Goal: Navigation & Orientation: Find specific page/section

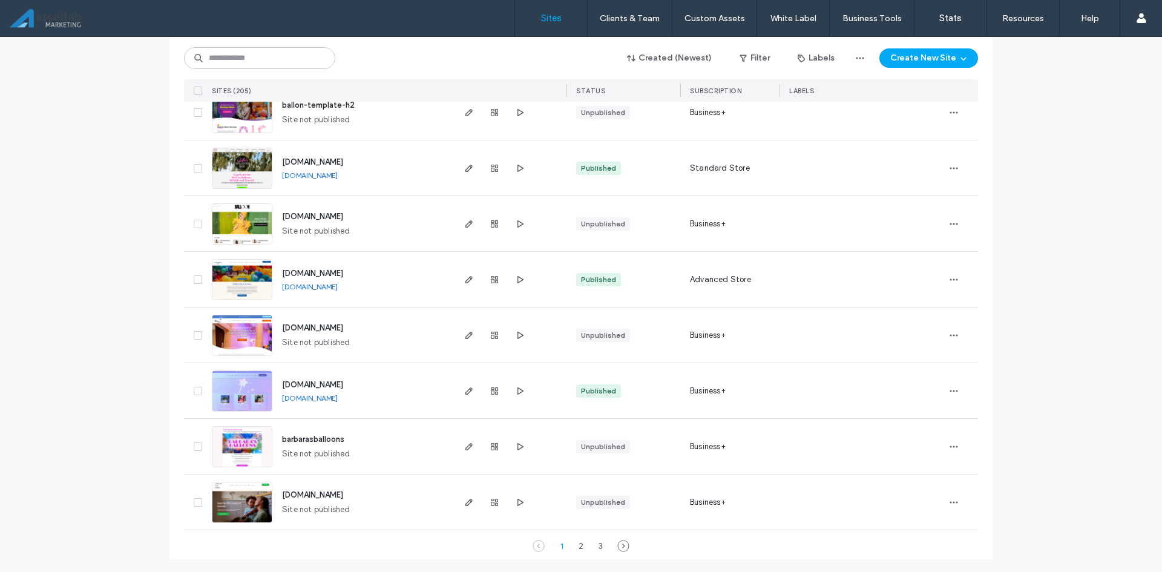
scroll to position [3830, 0]
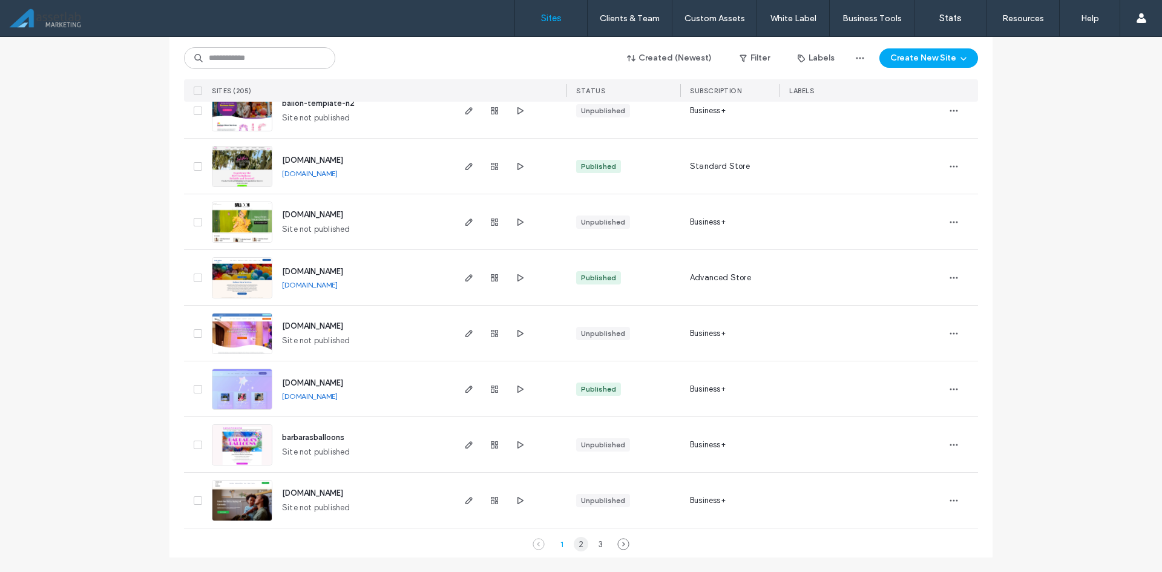
click at [579, 541] on div "2" at bounding box center [581, 544] width 15 height 15
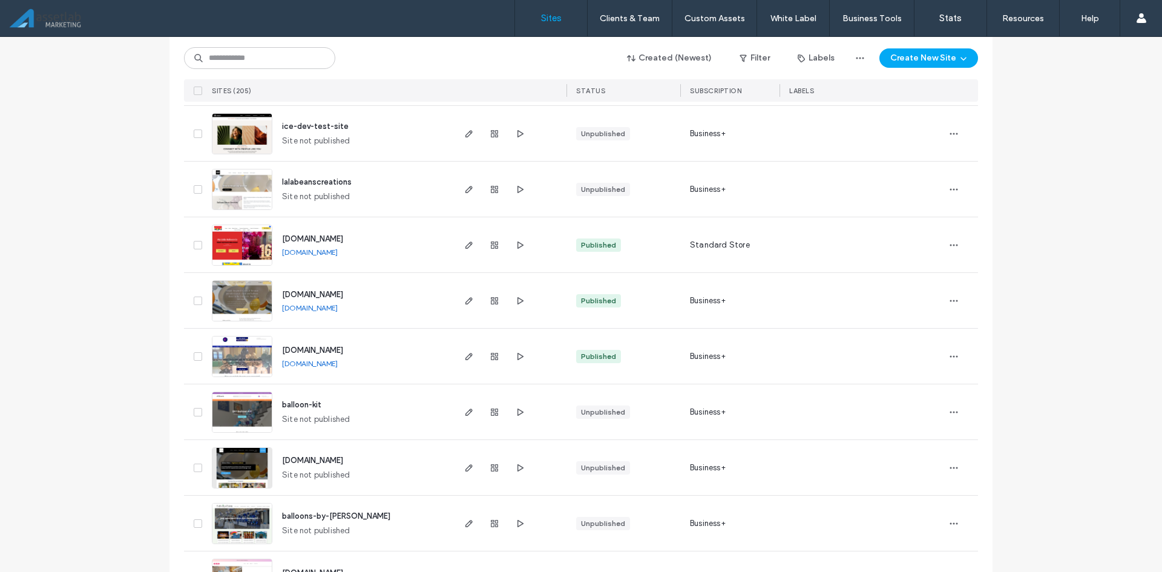
scroll to position [1955, 0]
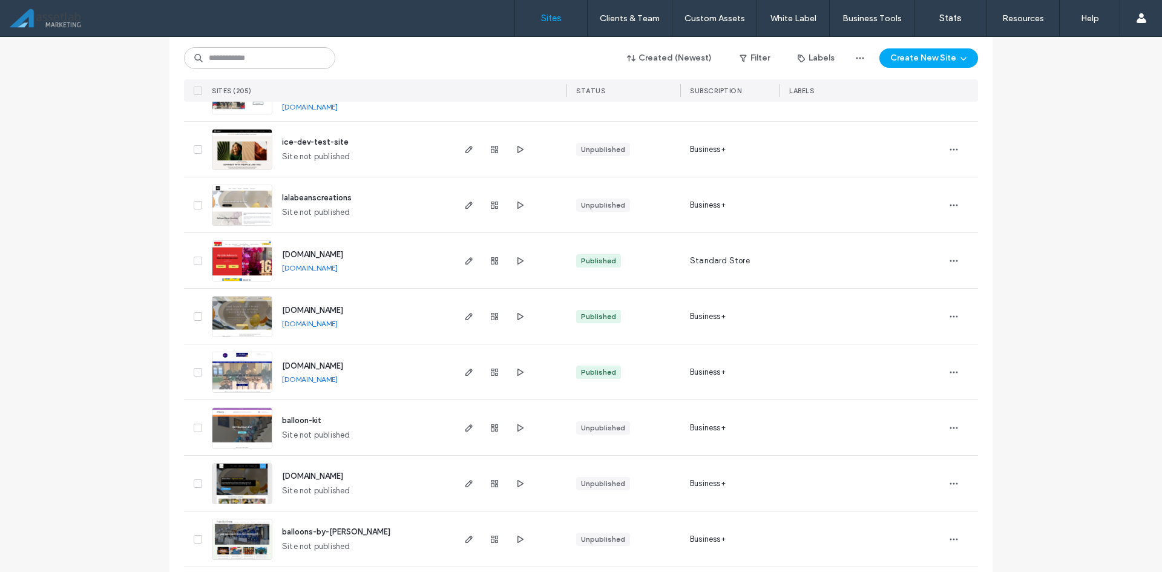
click at [338, 323] on link "[DOMAIN_NAME]" at bounding box center [310, 323] width 56 height 9
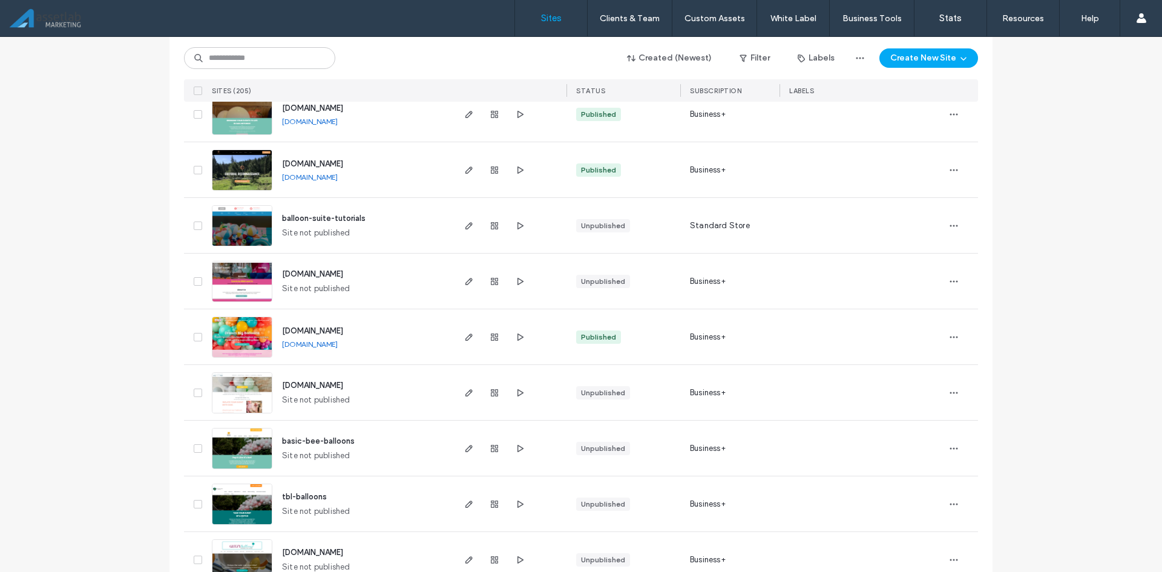
scroll to position [3830, 0]
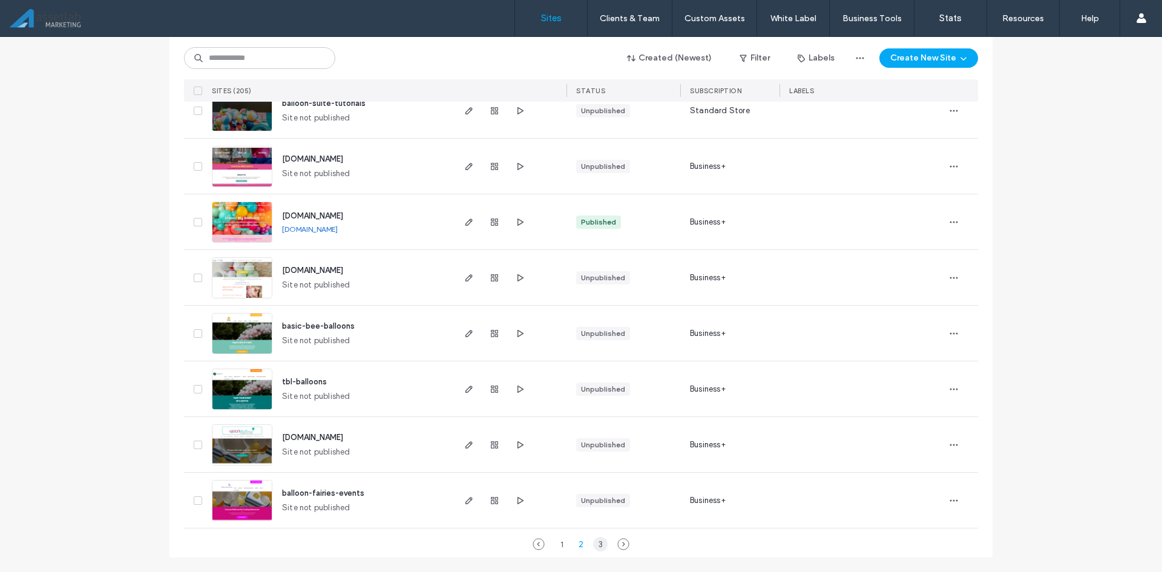
click at [597, 544] on div "3" at bounding box center [600, 544] width 15 height 15
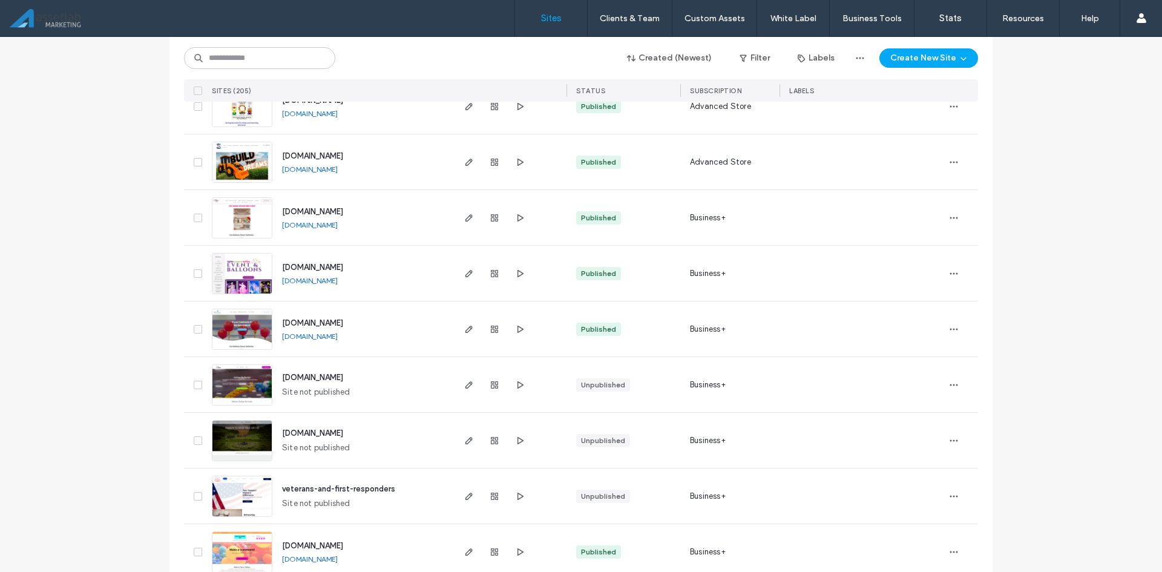
scroll to position [2717, 0]
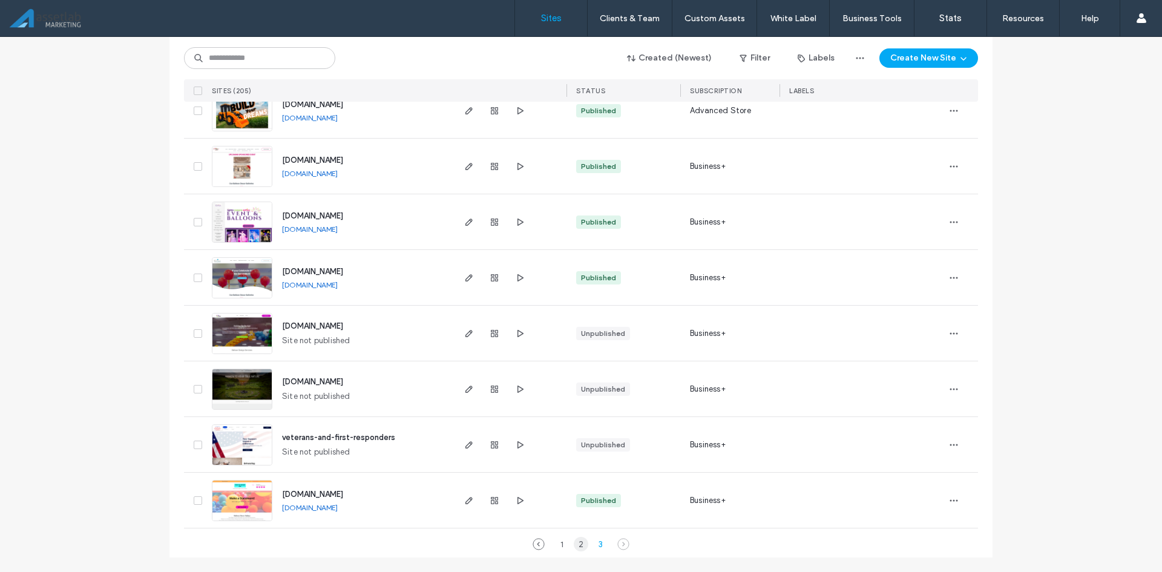
click at [574, 543] on div "2" at bounding box center [581, 544] width 15 height 15
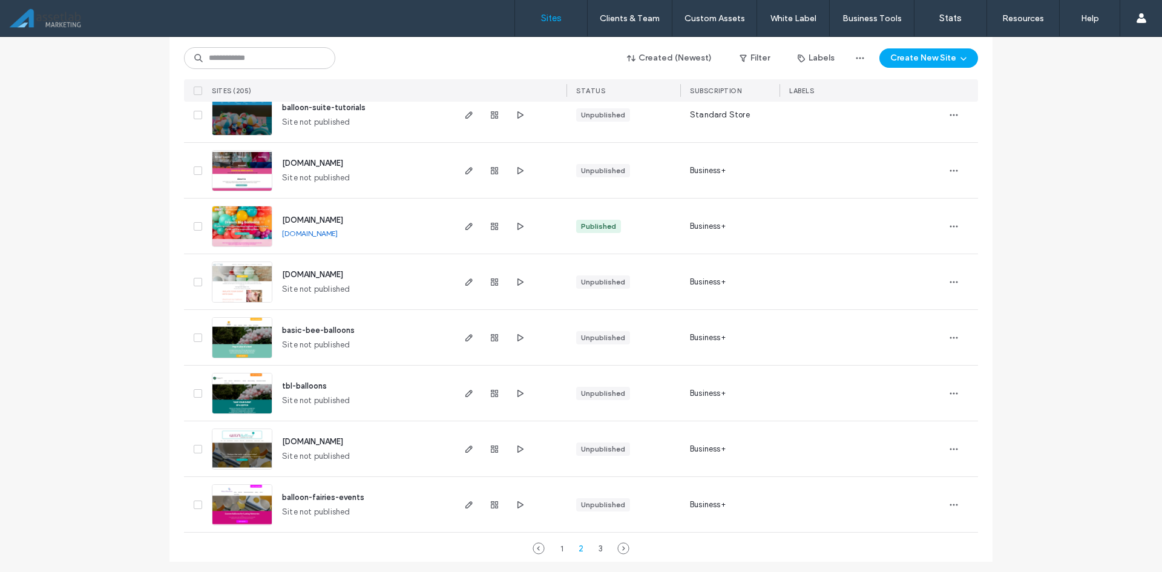
scroll to position [3830, 0]
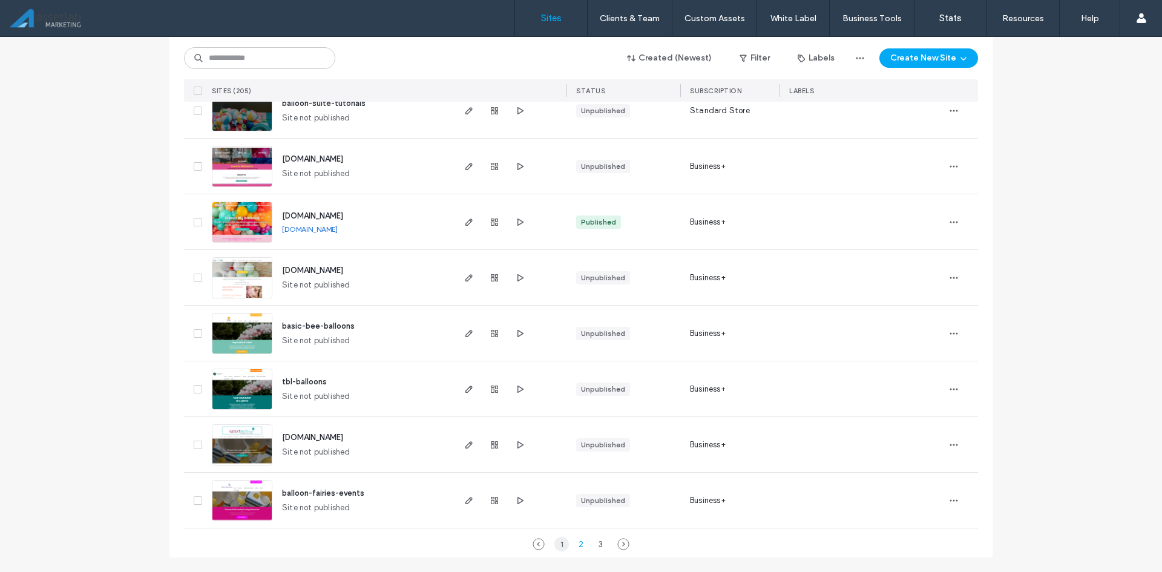
click at [554, 544] on div "1" at bounding box center [561, 544] width 15 height 15
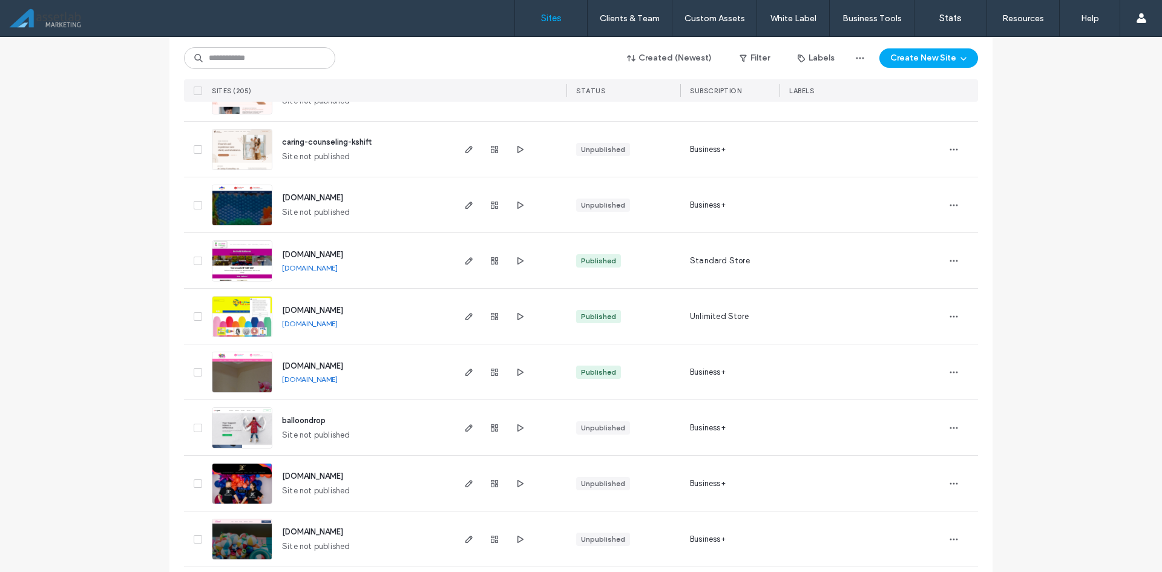
scroll to position [2197, 0]
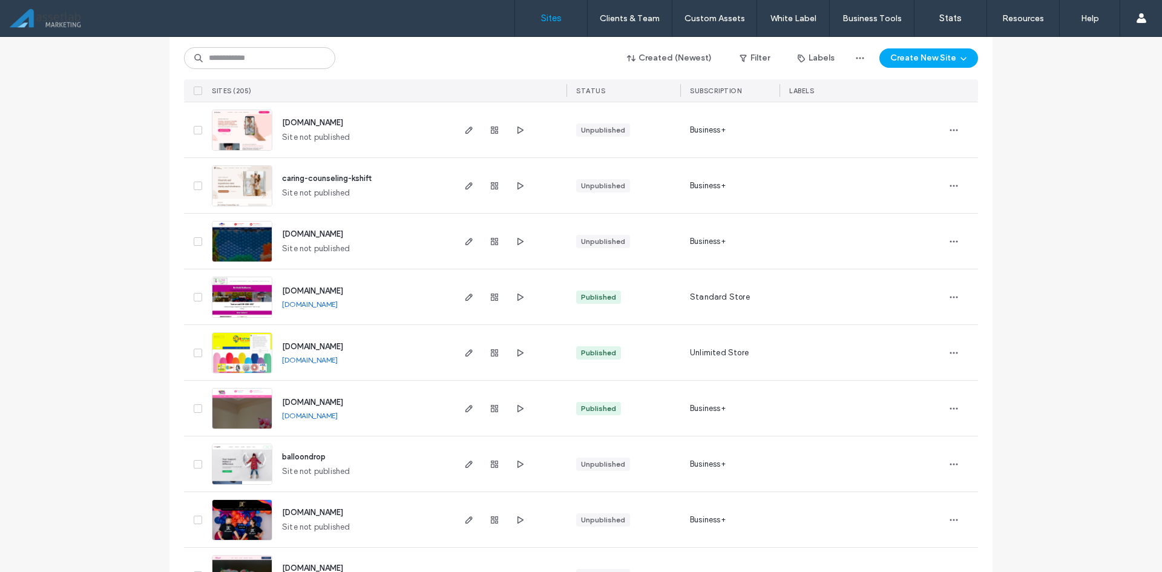
click at [630, 91] on div "STATUS" at bounding box center [623, 90] width 114 height 22
click at [643, 67] on button "Created (Newest)" at bounding box center [669, 57] width 106 height 19
click at [641, 103] on span "Published" at bounding box center [657, 107] width 36 height 12
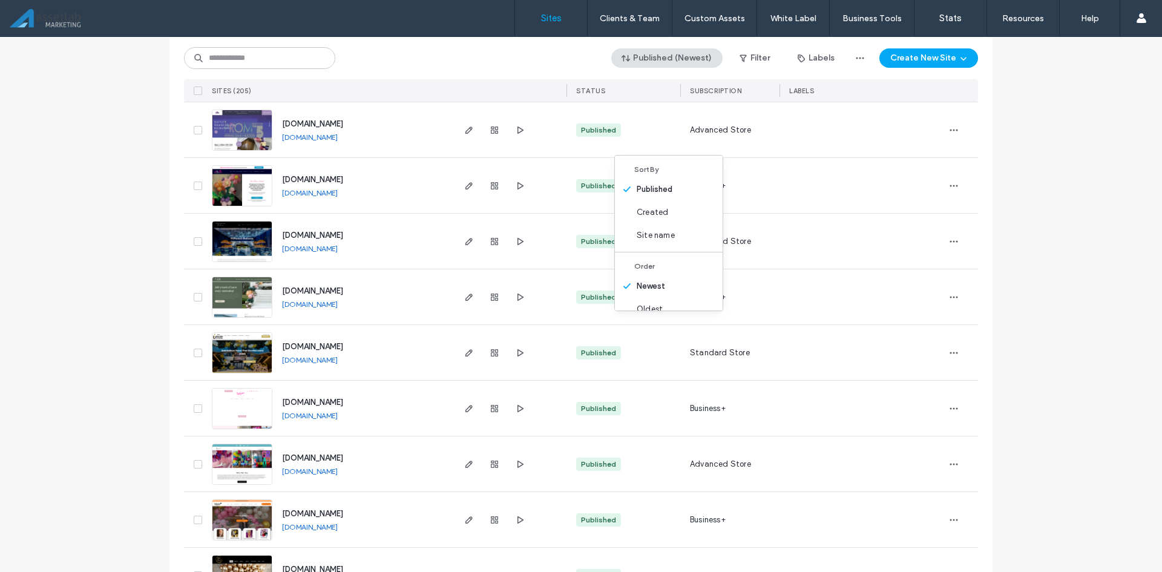
scroll to position [0, 0]
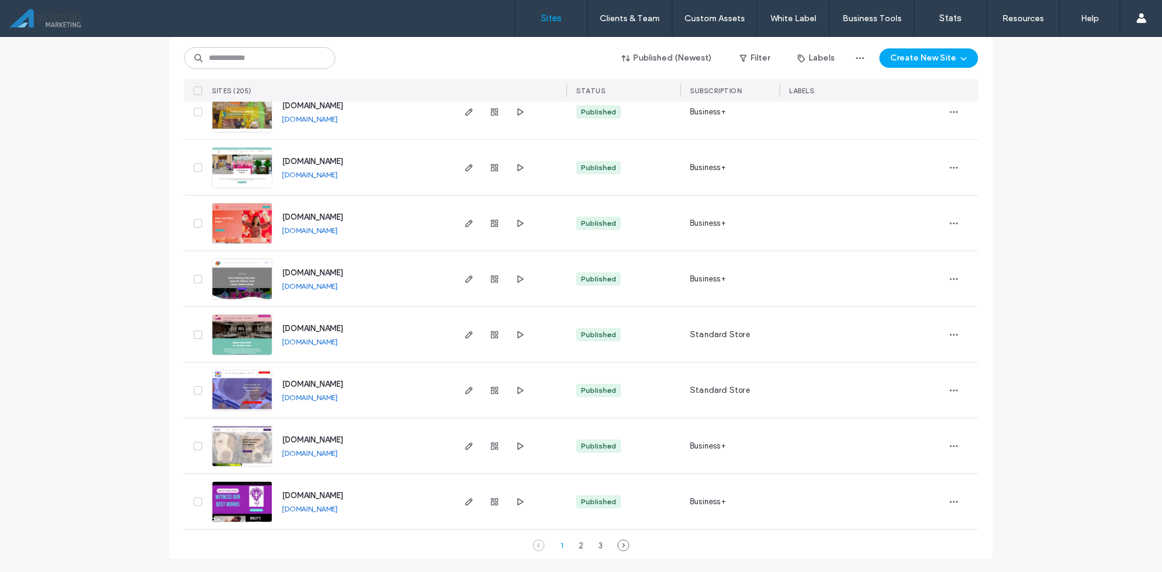
scroll to position [3830, 0]
click at [581, 545] on div "2" at bounding box center [581, 544] width 15 height 15
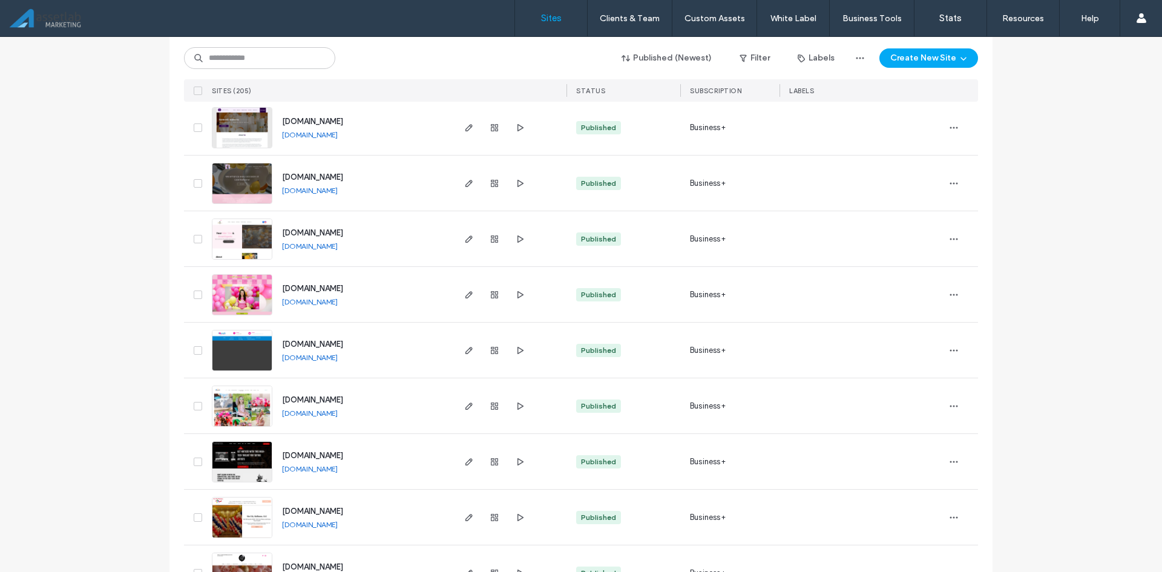
scroll to position [0, 0]
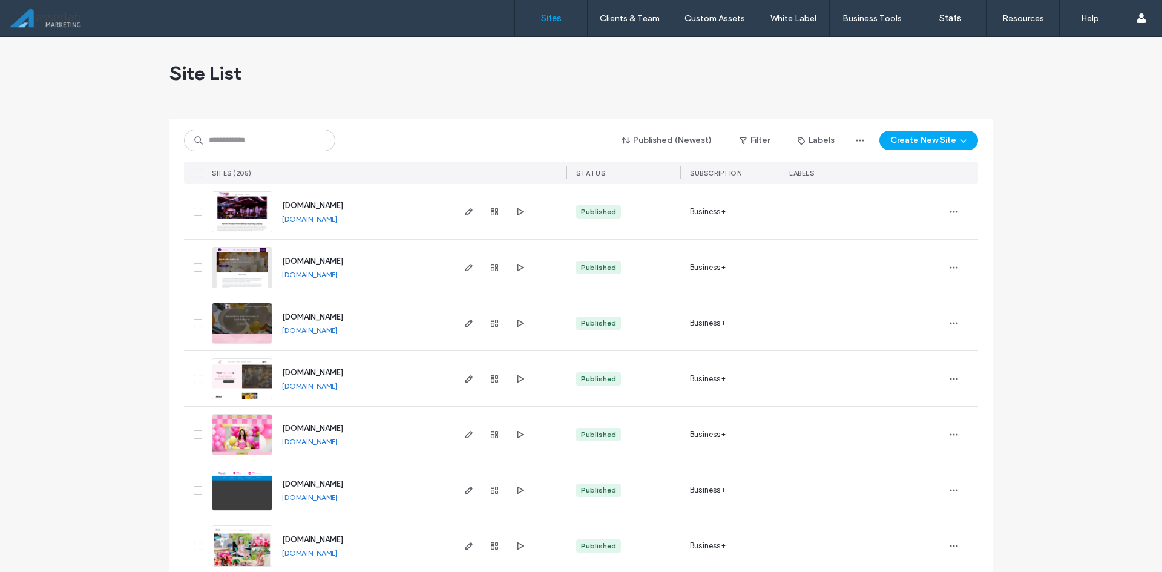
click at [514, 152] on div "Published (Newest) Filter Labels Create New Site SITES (205) STATUS SUBSCRIPTIO…" at bounding box center [581, 151] width 794 height 65
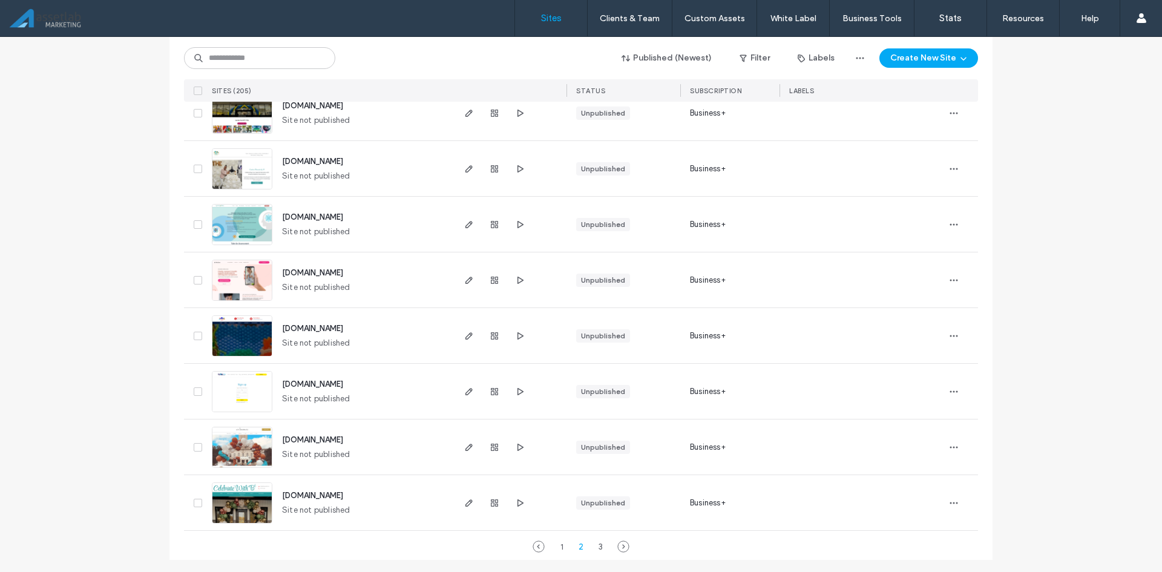
scroll to position [3830, 0]
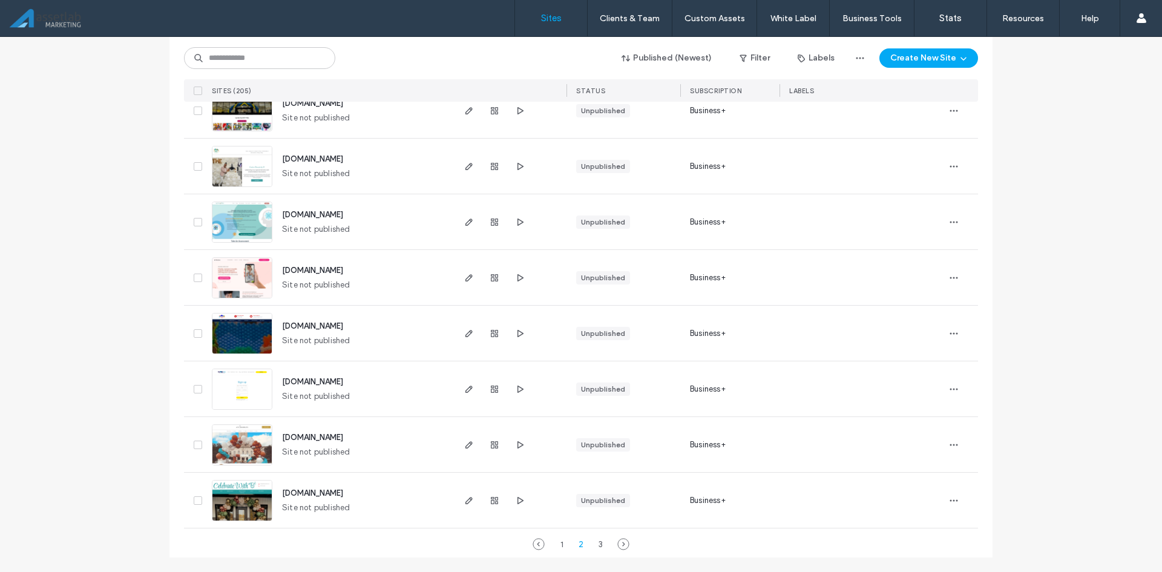
click at [562, 549] on div "1 2 3" at bounding box center [580, 544] width 73 height 15
click at [559, 547] on div "1" at bounding box center [561, 544] width 15 height 15
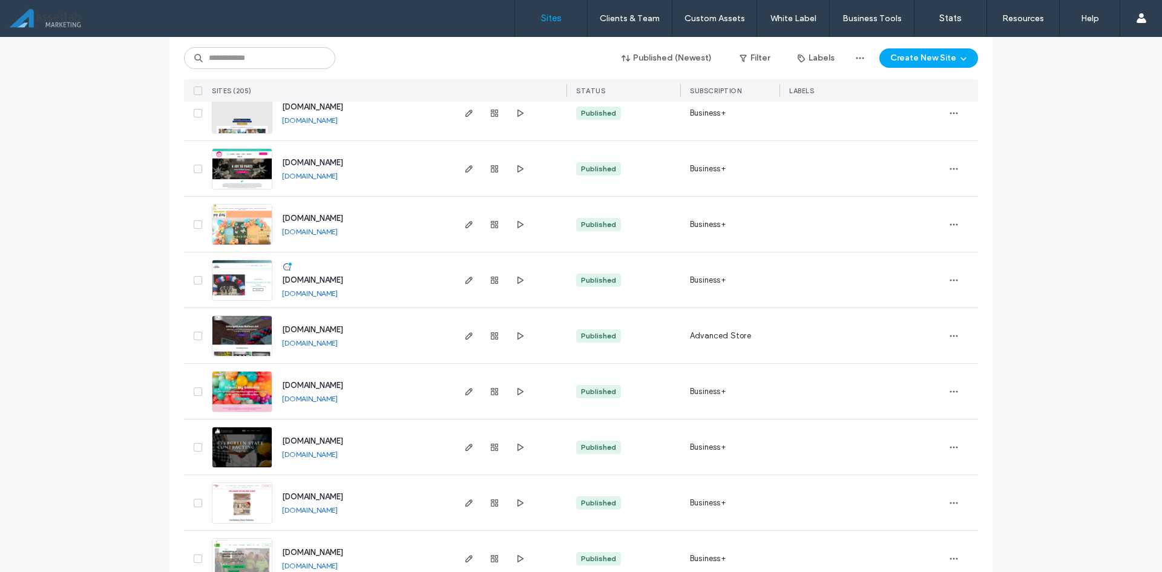
scroll to position [0, 0]
